Goal: Information Seeking & Learning: Learn about a topic

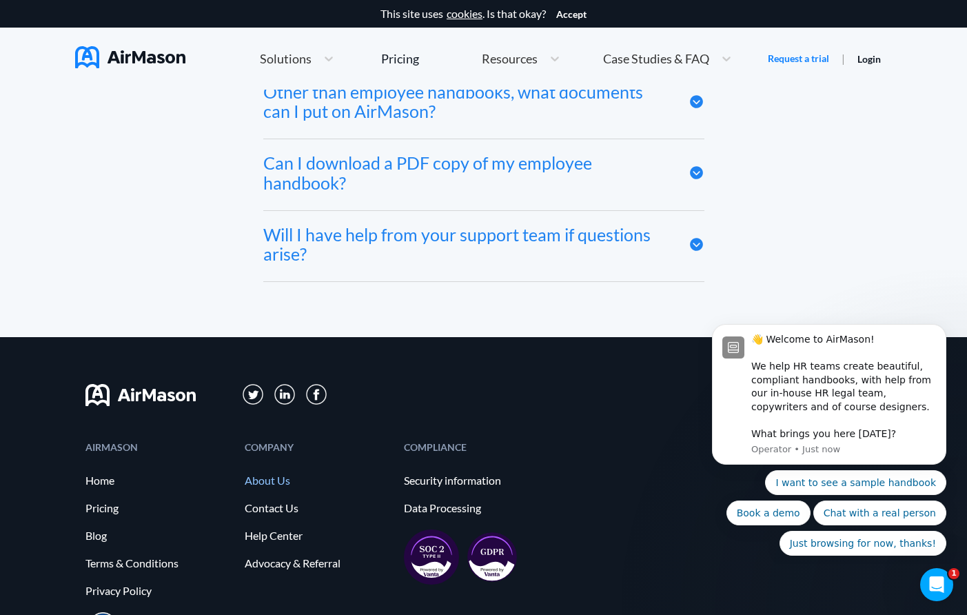
click at [277, 474] on link "About Us" at bounding box center [317, 480] width 145 height 12
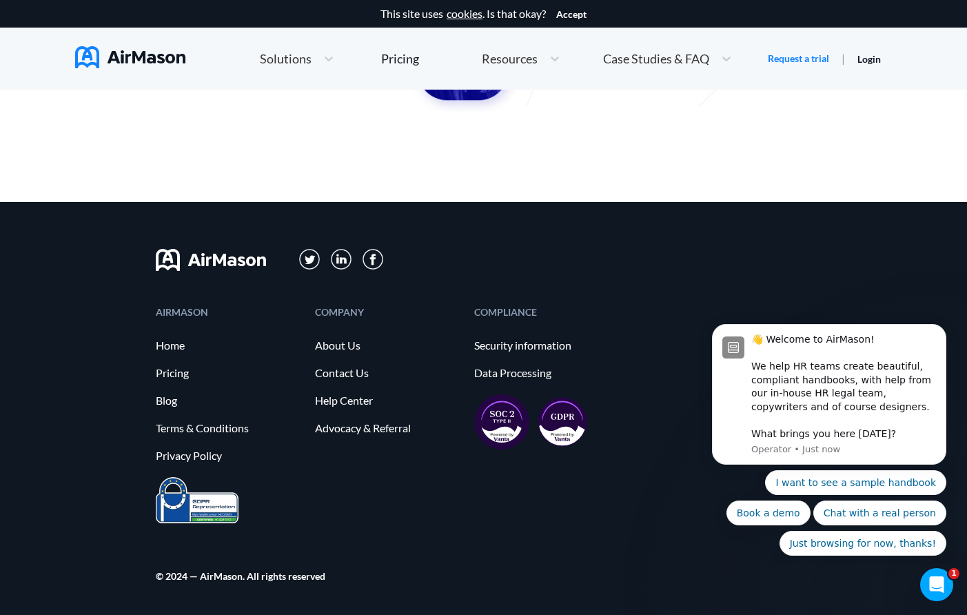
scroll to position [1721, 0]
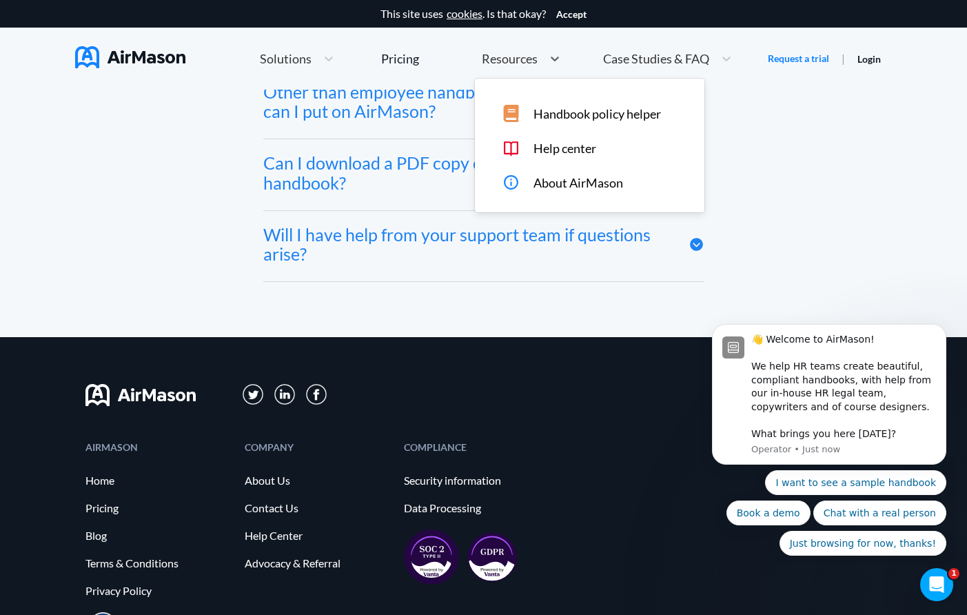
click at [518, 57] on span "Resources" at bounding box center [510, 58] width 56 height 12
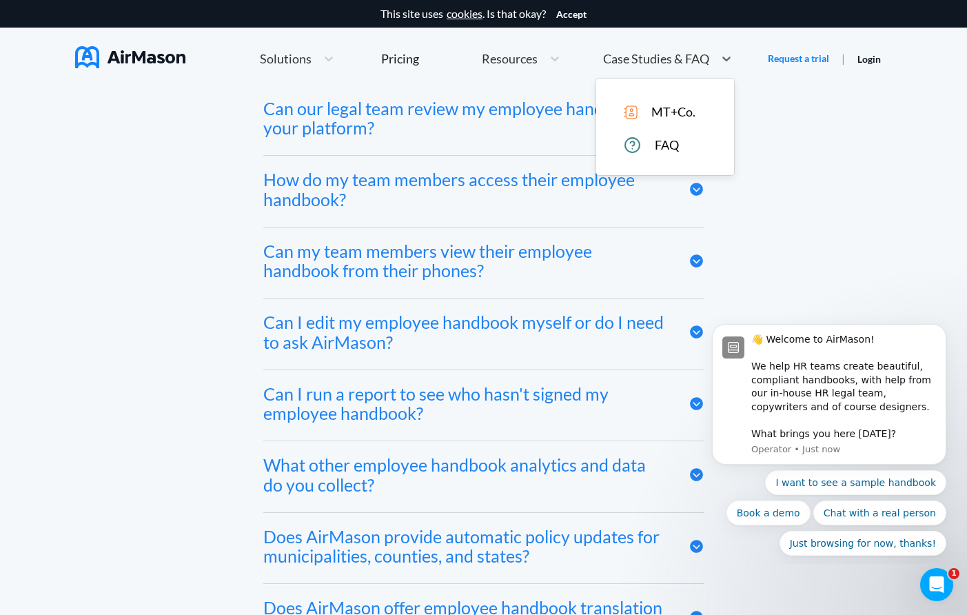
scroll to position [6211, 0]
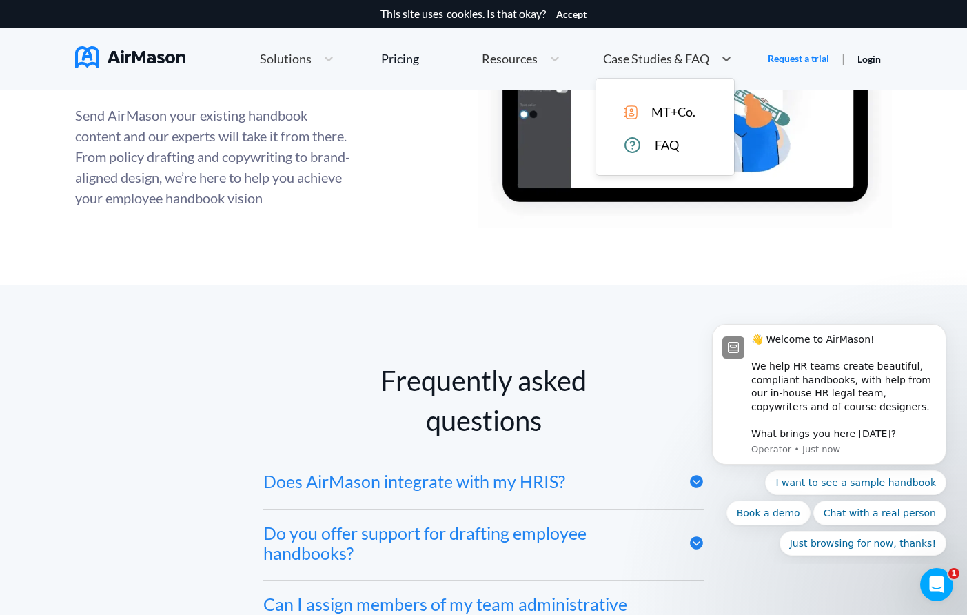
click at [654, 50] on div "Case Studies & FAQ" at bounding box center [655, 58] width 118 height 17
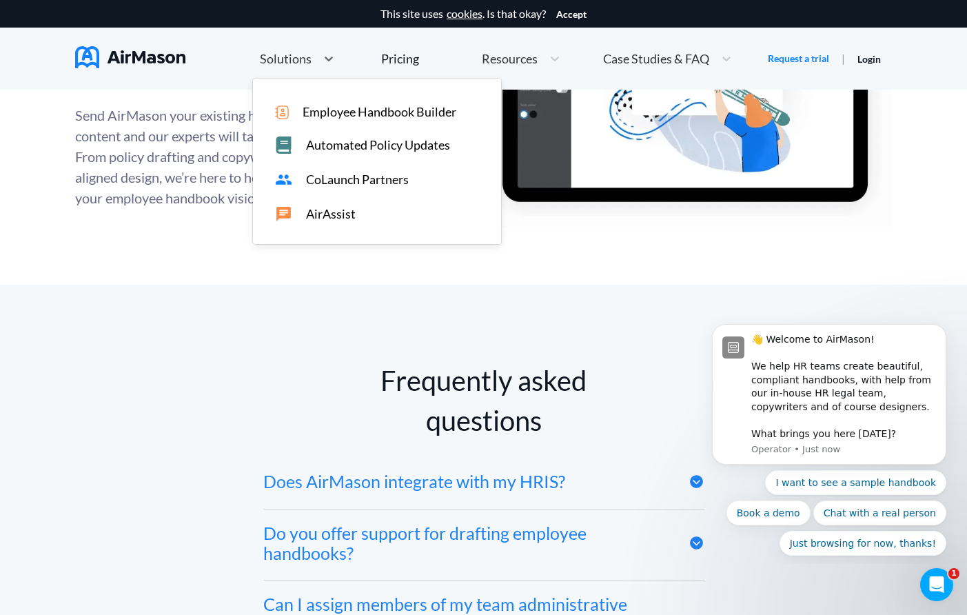
scroll to position [5624, 0]
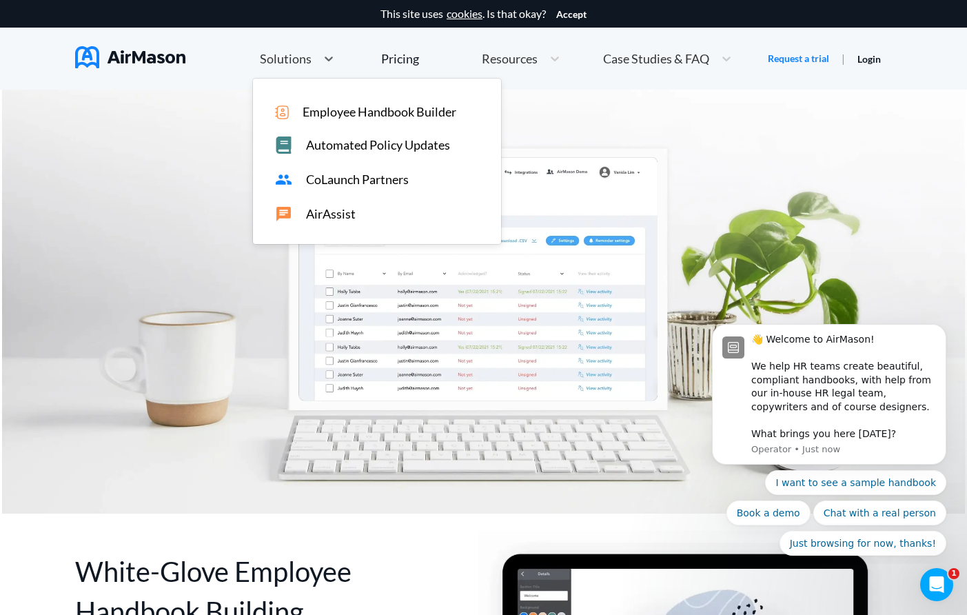
click at [296, 61] on span "Solutions" at bounding box center [286, 58] width 52 height 12
